Goal: Communication & Community: Participate in discussion

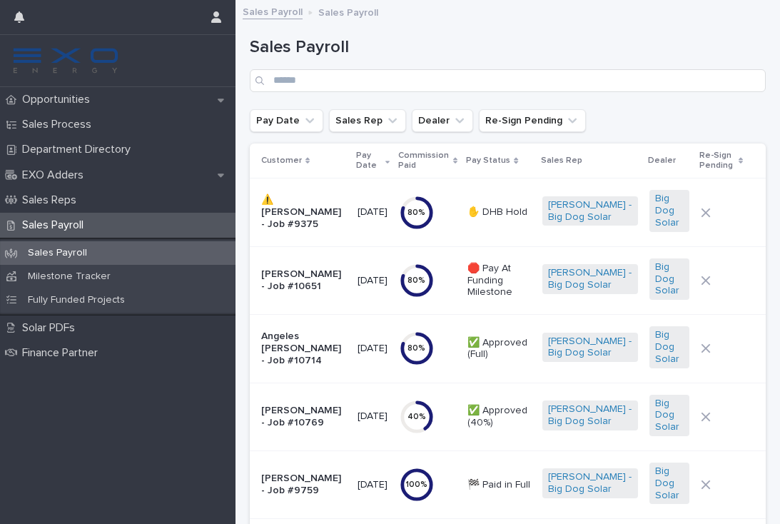
click at [66, 97] on p "Opportunities" at bounding box center [58, 100] width 85 height 14
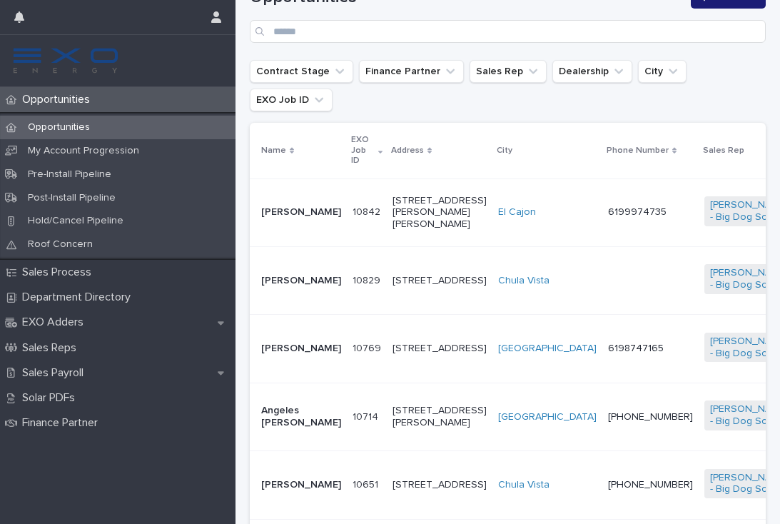
scroll to position [260, 0]
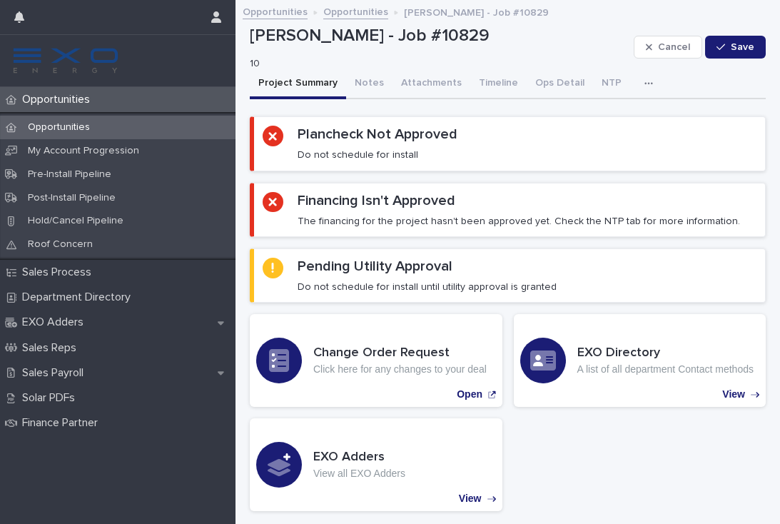
click at [76, 101] on p "Opportunities" at bounding box center [58, 100] width 85 height 14
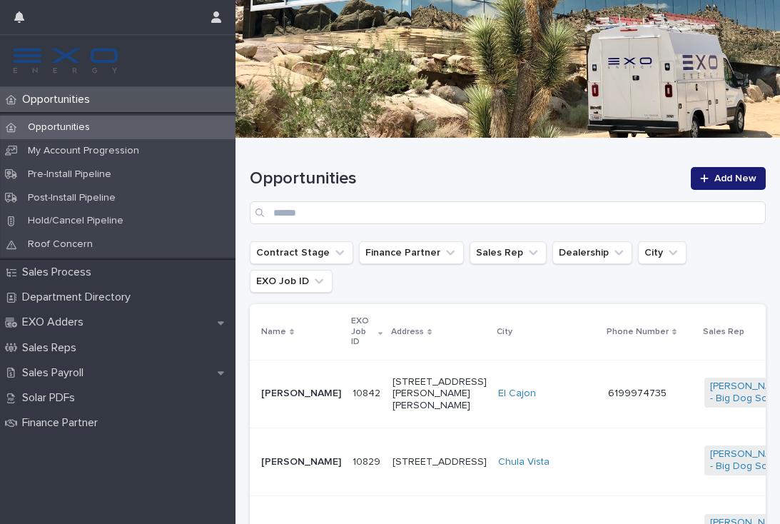
scroll to position [89, 0]
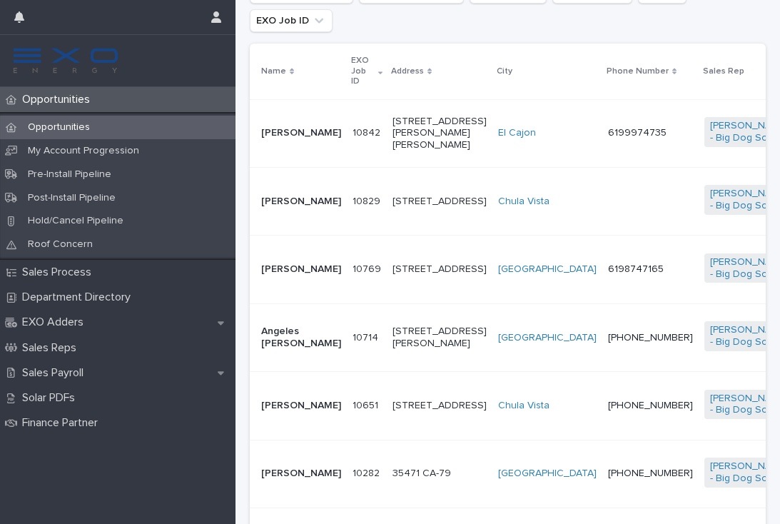
scroll to position [337, 0]
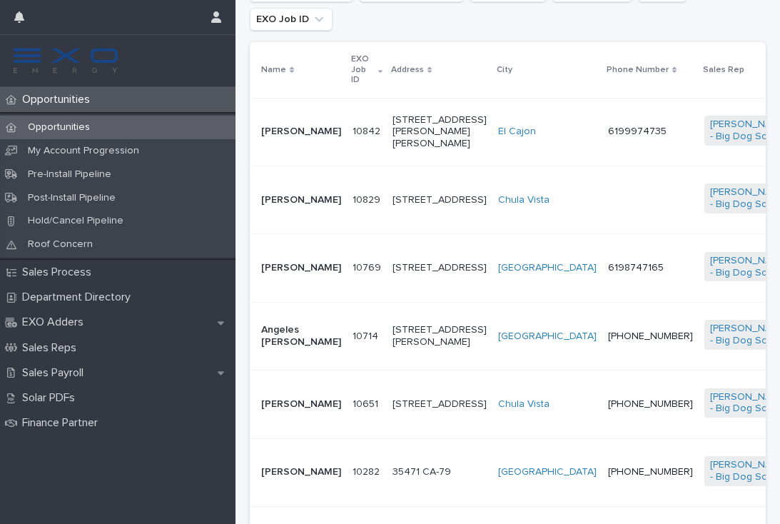
click at [602, 111] on td "6199974735" at bounding box center [650, 132] width 96 height 68
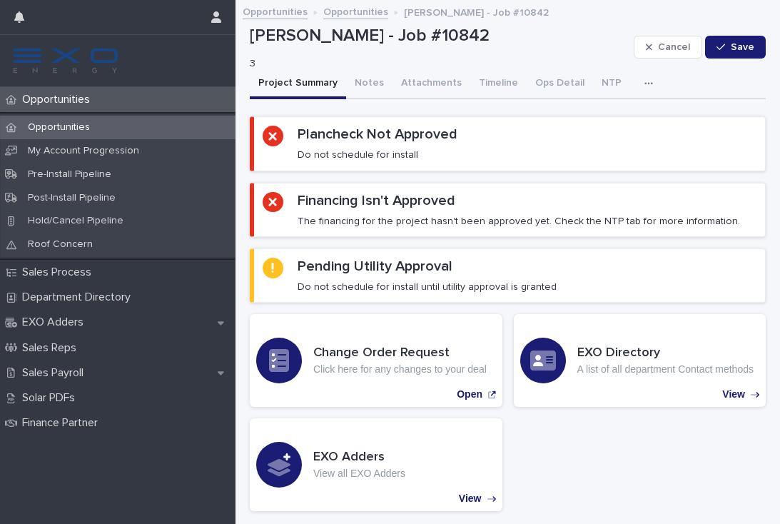
click at [58, 95] on p "Opportunities" at bounding box center [58, 100] width 85 height 14
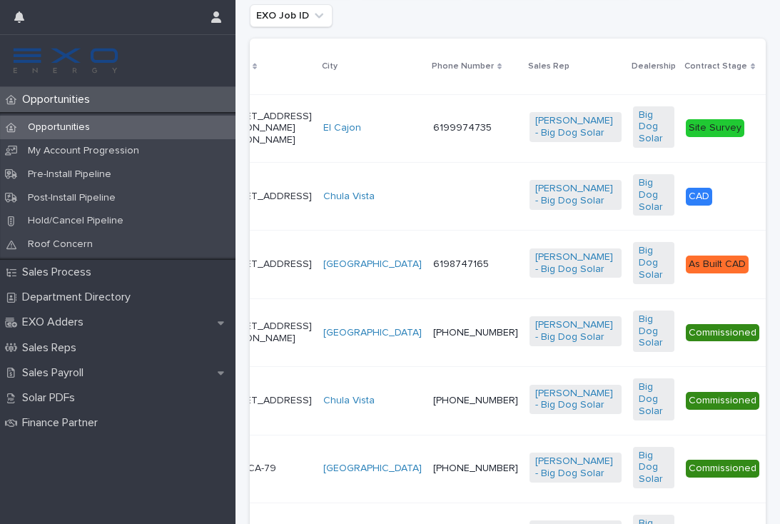
scroll to position [348, 0]
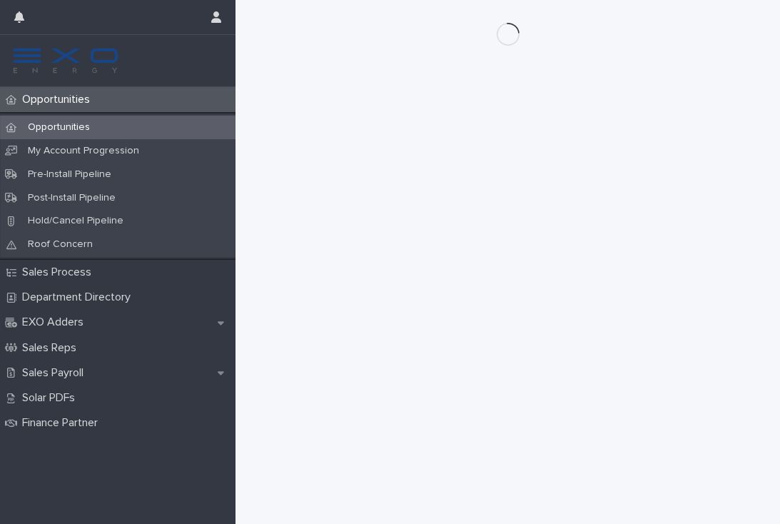
click at [66, 97] on p "Opportunities" at bounding box center [58, 100] width 85 height 14
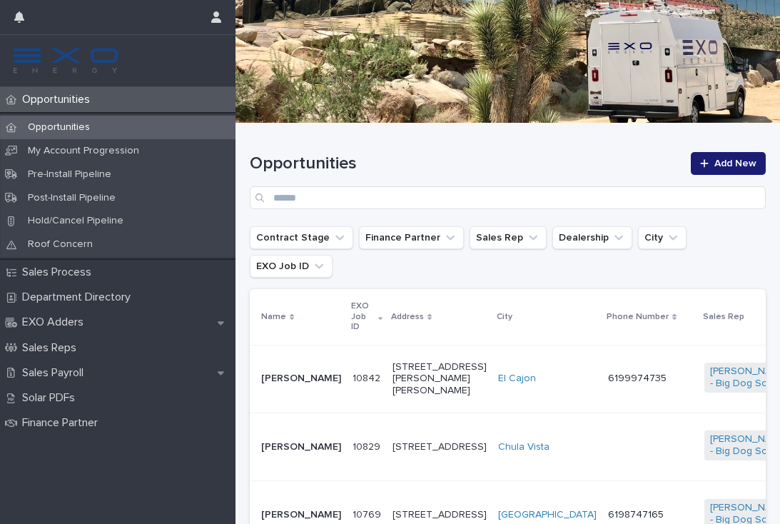
scroll to position [261, 0]
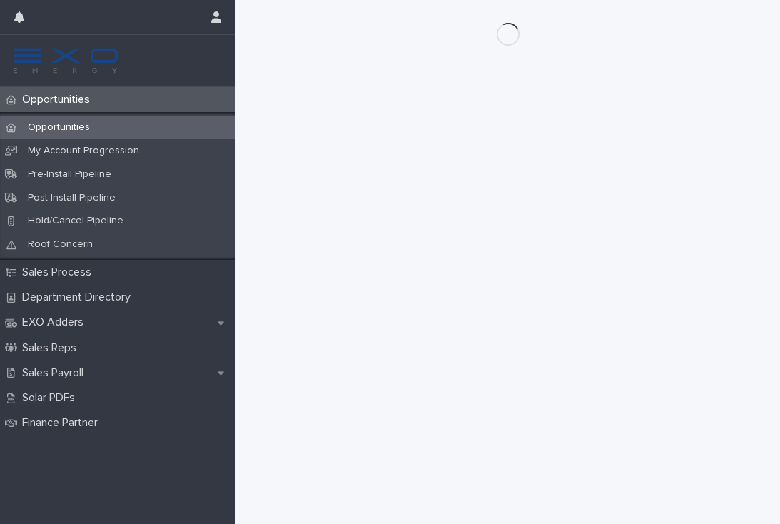
click at [67, 98] on p "Opportunities" at bounding box center [58, 100] width 85 height 14
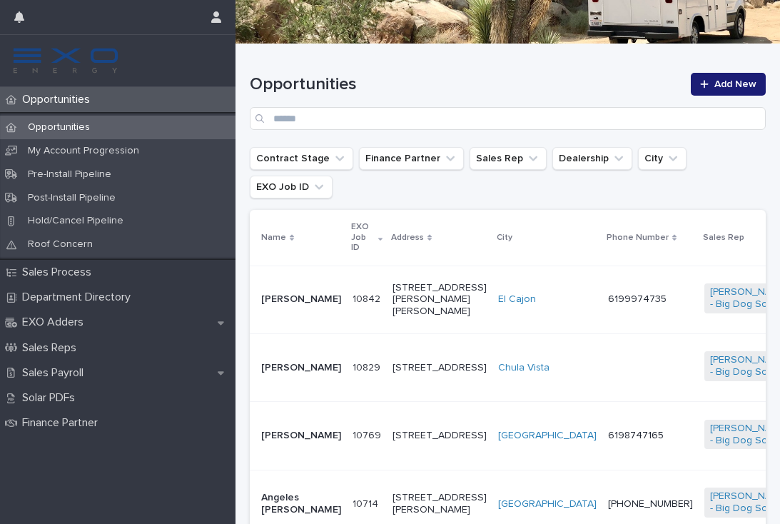
scroll to position [195, 0]
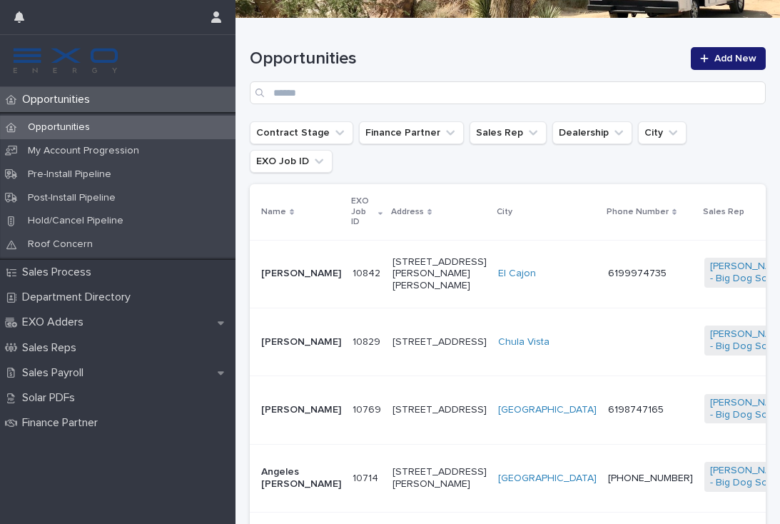
click at [608, 336] on div at bounding box center [650, 341] width 85 height 11
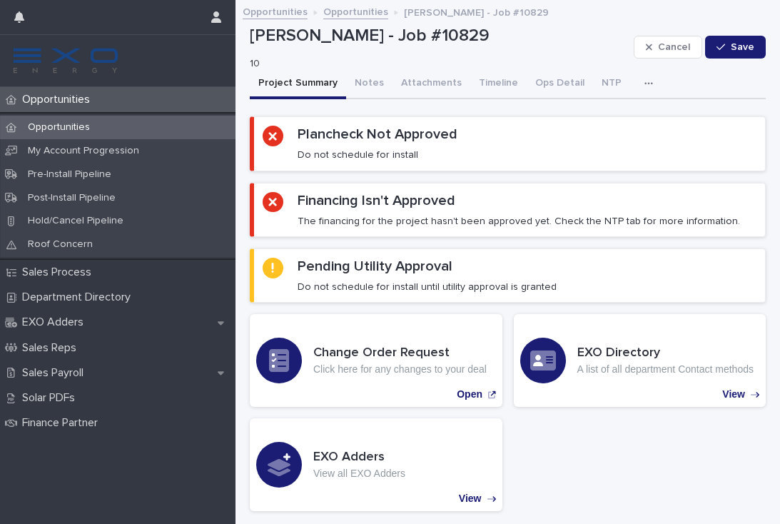
click at [645, 85] on button "button" at bounding box center [651, 83] width 31 height 29
click at [599, 116] on button "Activity" at bounding box center [599, 120] width 94 height 21
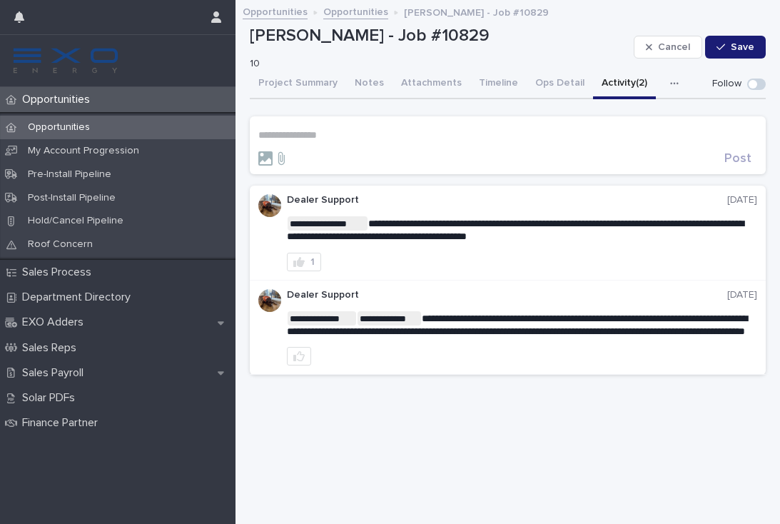
click at [302, 133] on p "**********" at bounding box center [507, 135] width 499 height 12
click at [328, 151] on span "NTP Department" at bounding box center [303, 153] width 80 height 10
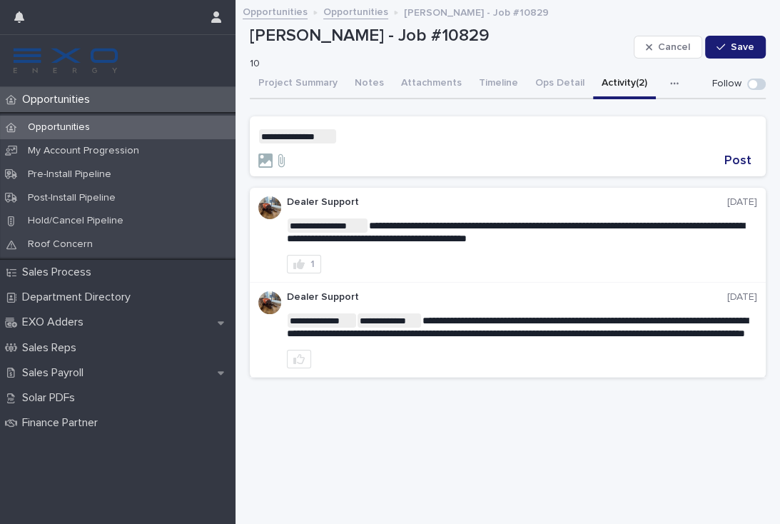
click at [371, 133] on p "**********" at bounding box center [507, 136] width 499 height 14
click at [388, 150] on span "Dealer Support" at bounding box center [379, 154] width 72 height 10
click at [452, 139] on p "**********" at bounding box center [507, 136] width 499 height 14
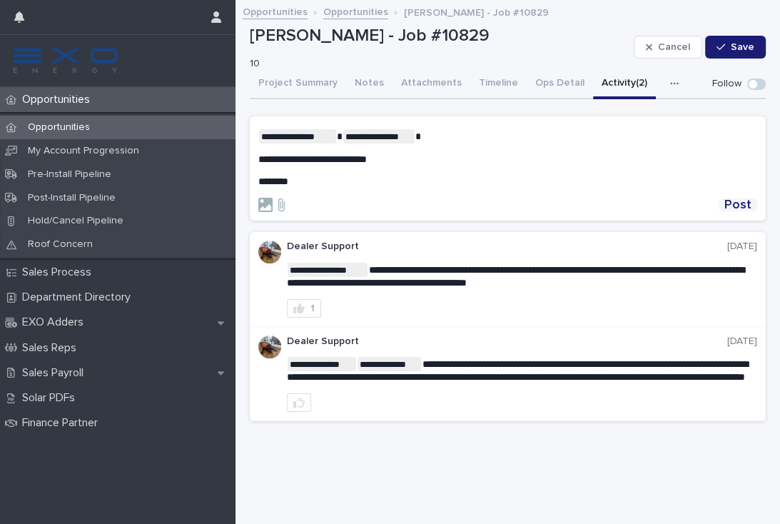
click at [743, 198] on span "Post" at bounding box center [737, 204] width 27 height 13
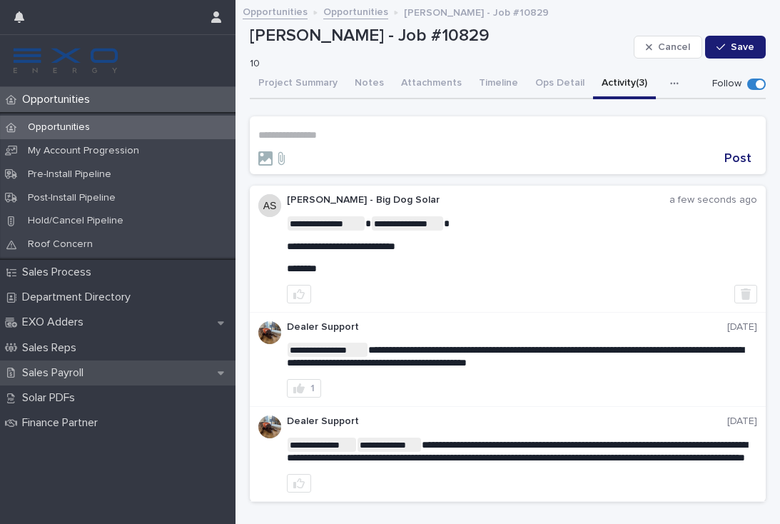
click at [72, 360] on div "Sales Payroll" at bounding box center [117, 372] width 235 height 25
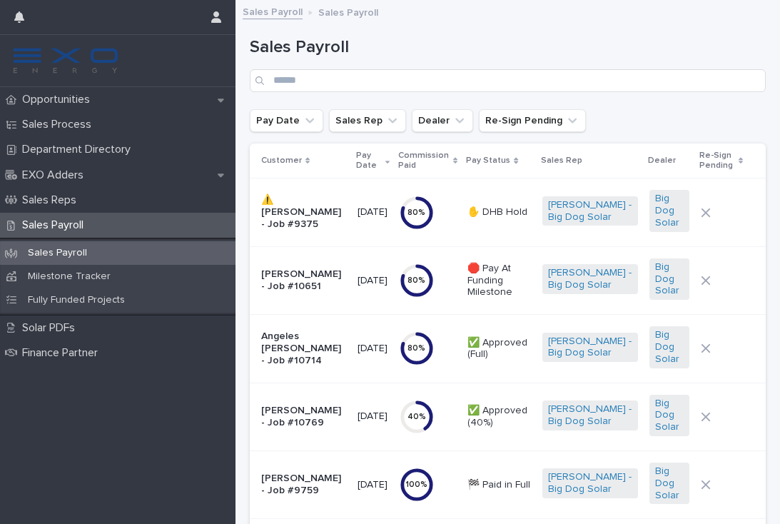
click at [340, 367] on td "Angeles [PERSON_NAME] - Job #10714" at bounding box center [301, 349] width 102 height 68
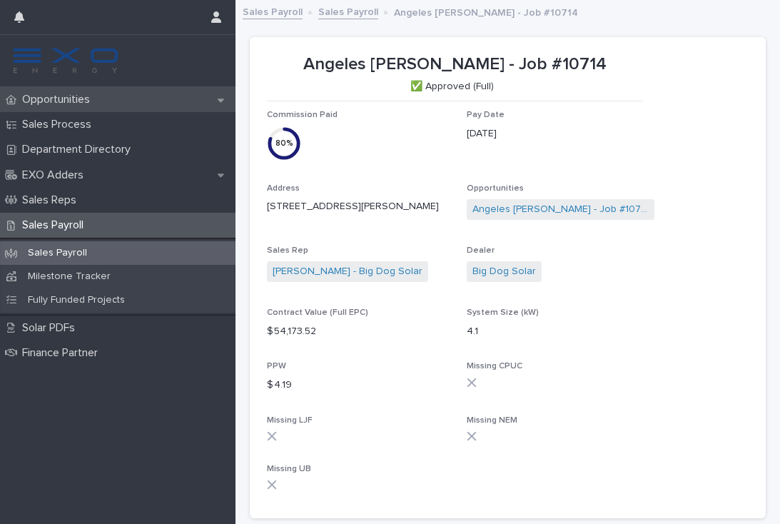
click at [68, 93] on p "Opportunities" at bounding box center [58, 100] width 85 height 14
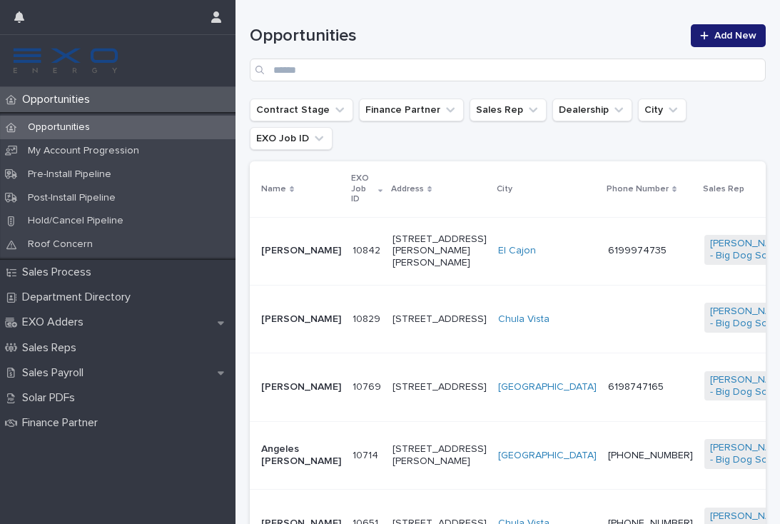
scroll to position [220, 0]
